Goal: Task Accomplishment & Management: Use online tool/utility

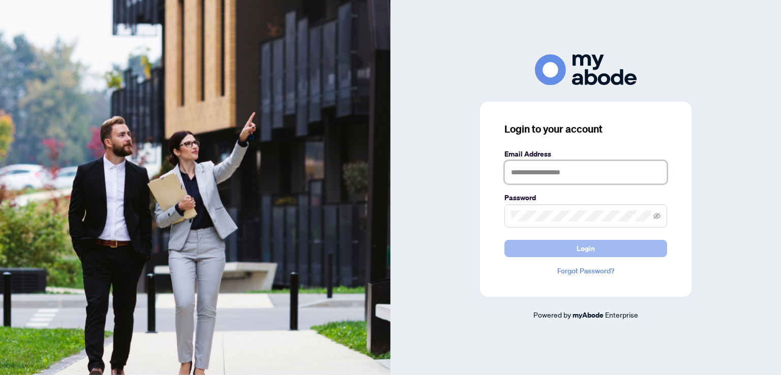
type input "**********"
click at [574, 248] on button "Login" at bounding box center [585, 248] width 163 height 17
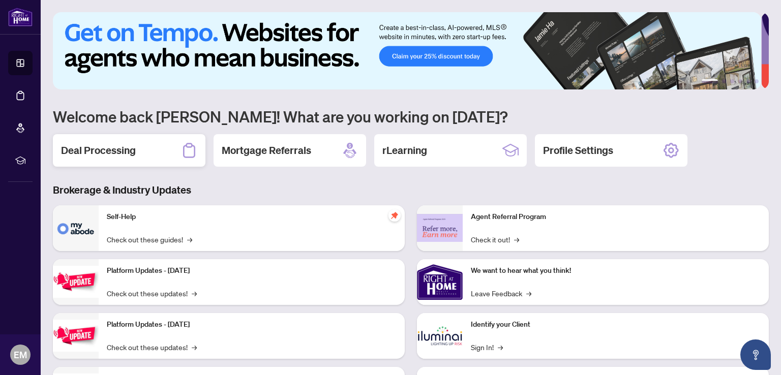
click at [110, 151] on h2 "Deal Processing" at bounding box center [98, 150] width 75 height 14
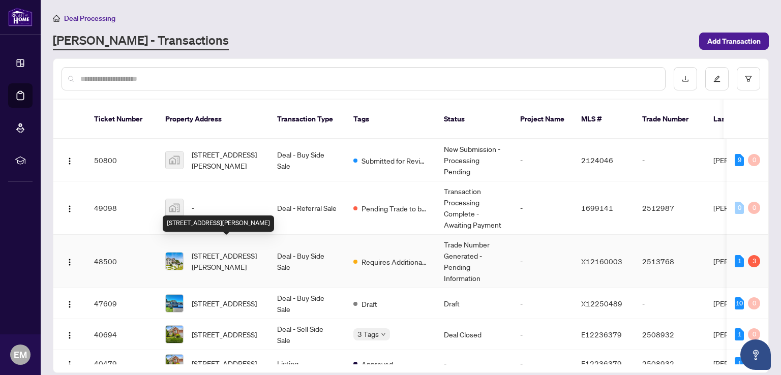
click at [214, 251] on span "[STREET_ADDRESS][PERSON_NAME]" at bounding box center [226, 261] width 69 height 22
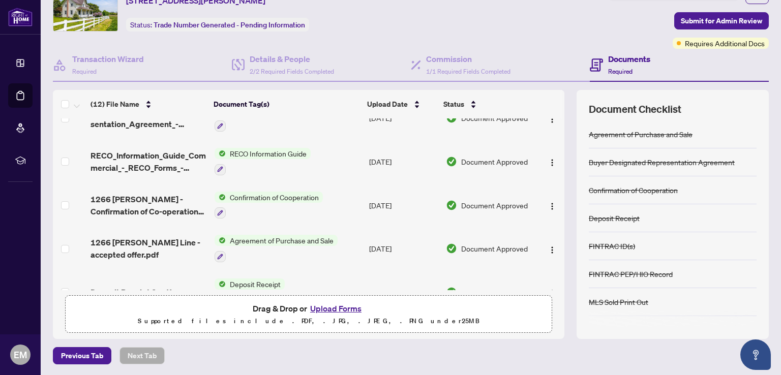
scroll to position [333, 0]
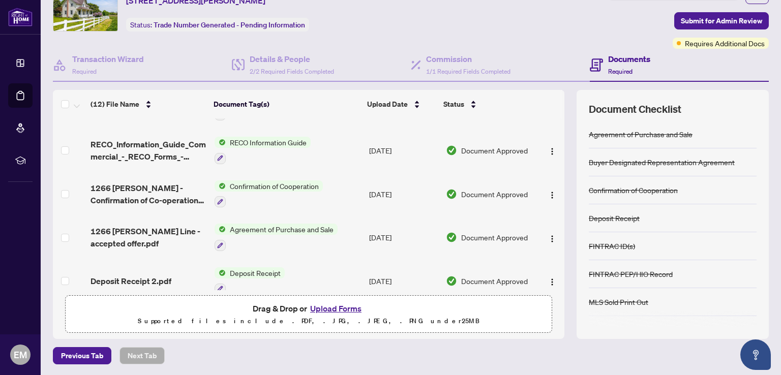
click at [264, 224] on span "Agreement of Purchase and Sale" at bounding box center [282, 229] width 112 height 11
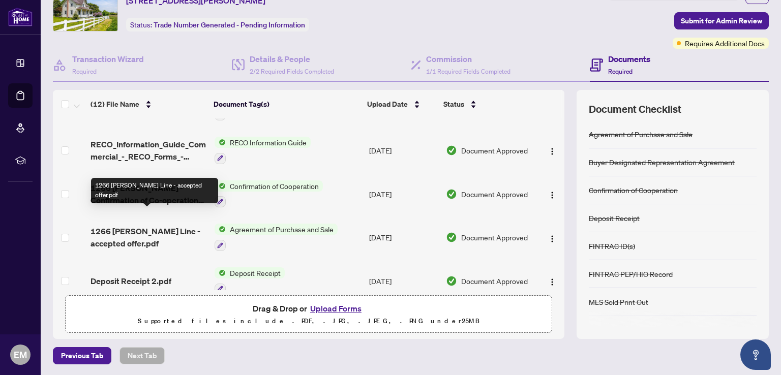
click at [193, 225] on span "1266 [PERSON_NAME] Line - accepted offer.pdf" at bounding box center [148, 237] width 115 height 24
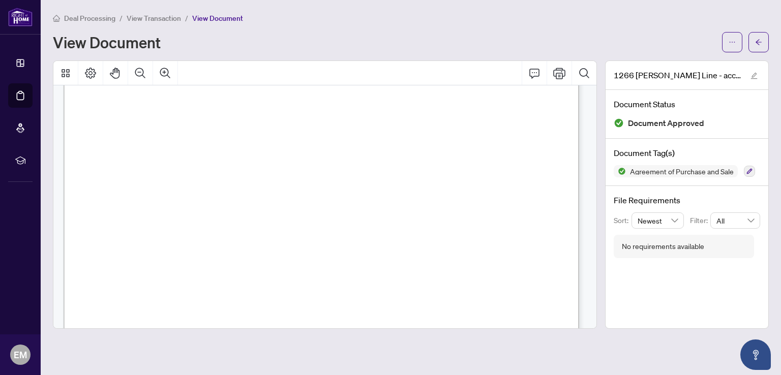
scroll to position [814, 0]
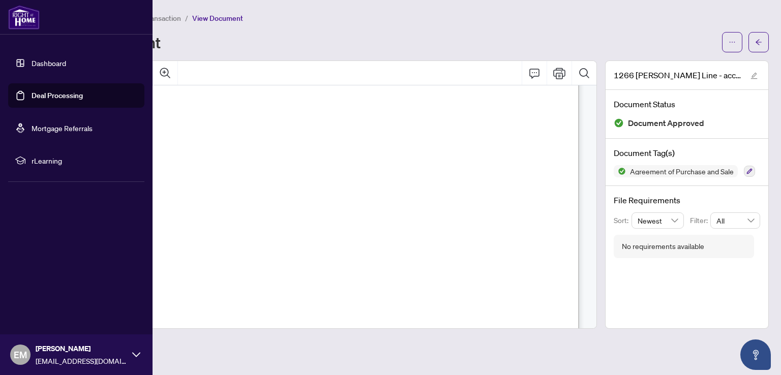
click at [32, 62] on link "Dashboard" at bounding box center [49, 62] width 35 height 9
